Goal: Information Seeking & Learning: Learn about a topic

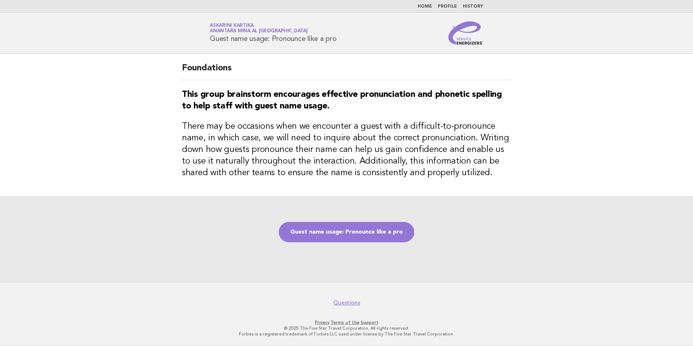
click at [430, 7] on link "Home" at bounding box center [425, 6] width 15 height 4
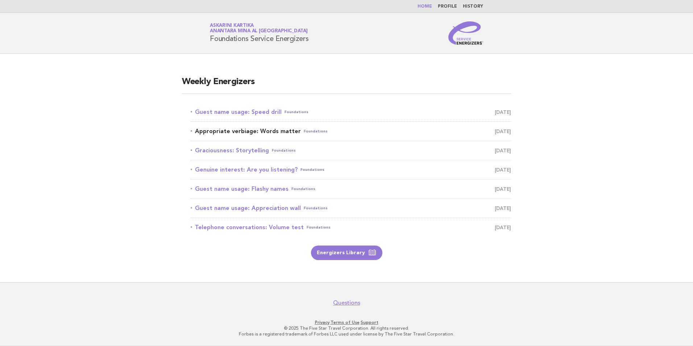
click at [251, 133] on link "Appropriate verbiage: Words matter Foundations [DATE]" at bounding box center [351, 131] width 320 height 10
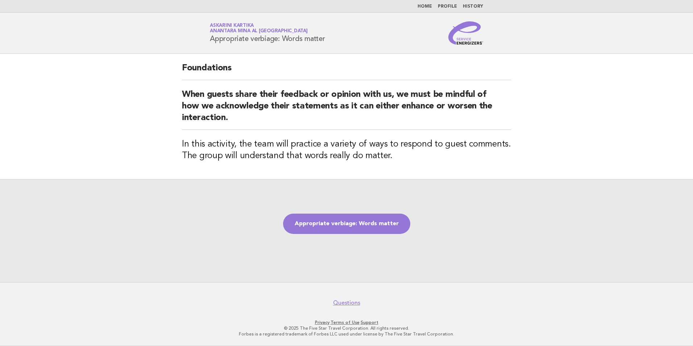
drag, startPoint x: 328, startPoint y: 40, endPoint x: 208, endPoint y: 43, distance: 120.8
click at [208, 43] on div "Service Energizers Askarini Kartika Anantara Mina al Arab Ras Al Khaimah Resort…" at bounding box center [347, 32] width 294 height 23
copy h1 "Appropriate verbiage: Words matter"
